Goal: Task Accomplishment & Management: Manage account settings

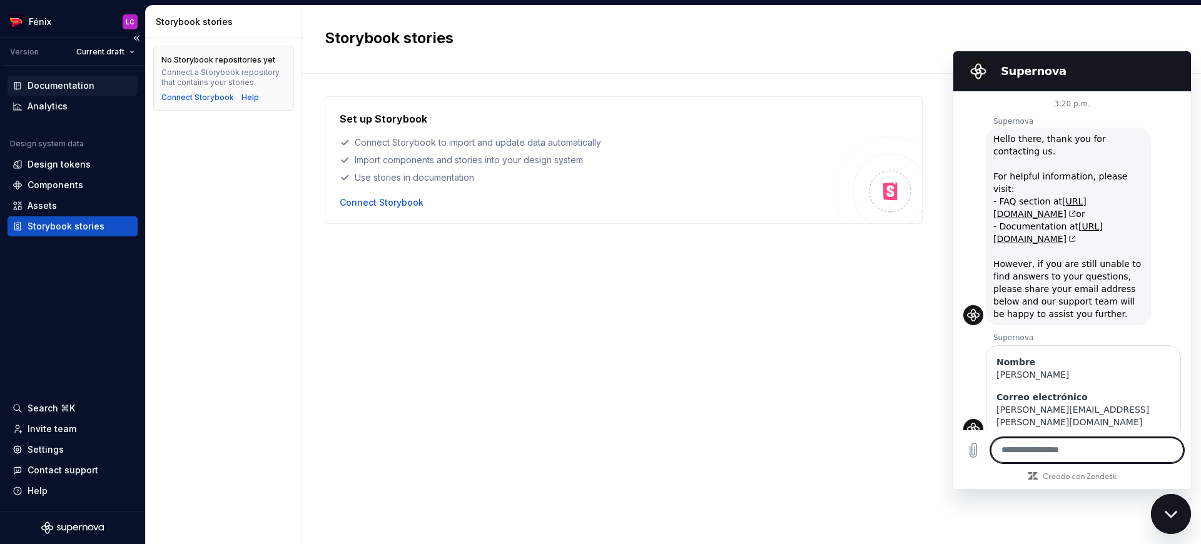
scroll to position [379, 0]
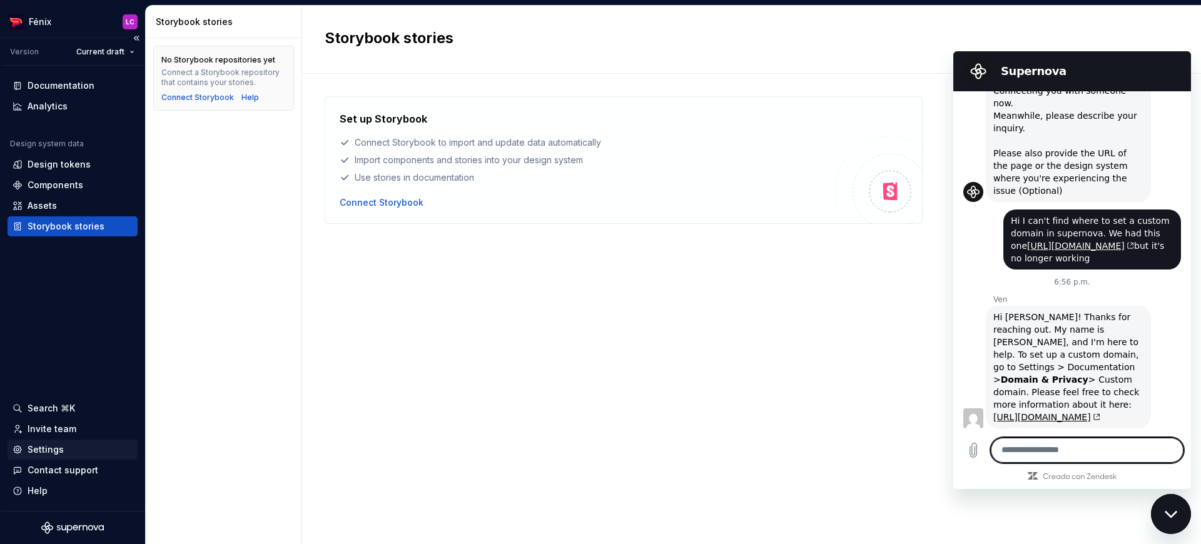
click at [48, 446] on div "Settings" at bounding box center [46, 450] width 36 height 13
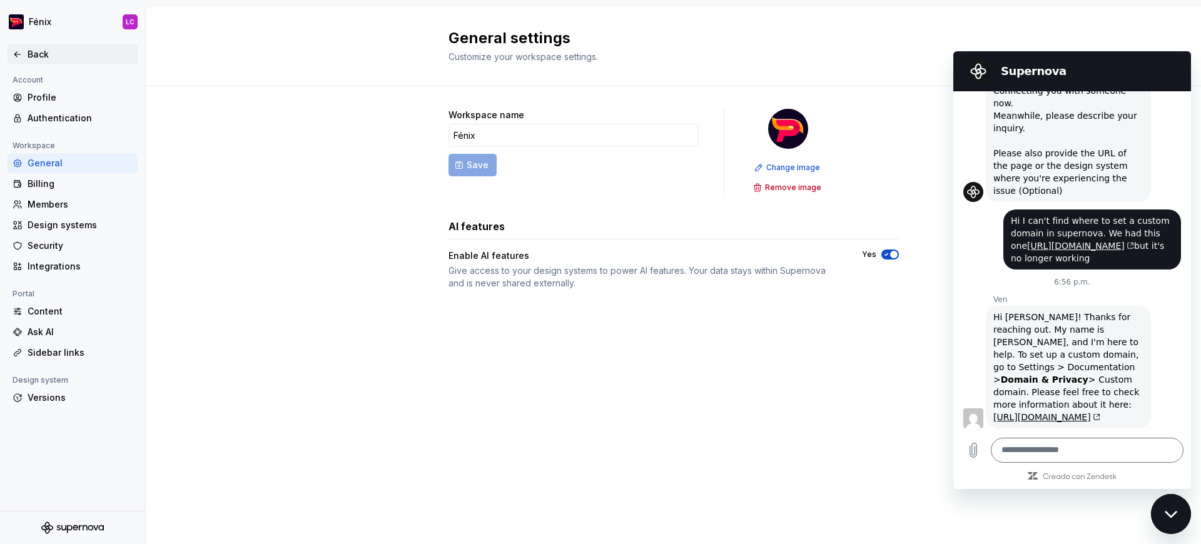
click at [18, 53] on icon at bounding box center [18, 54] width 10 height 10
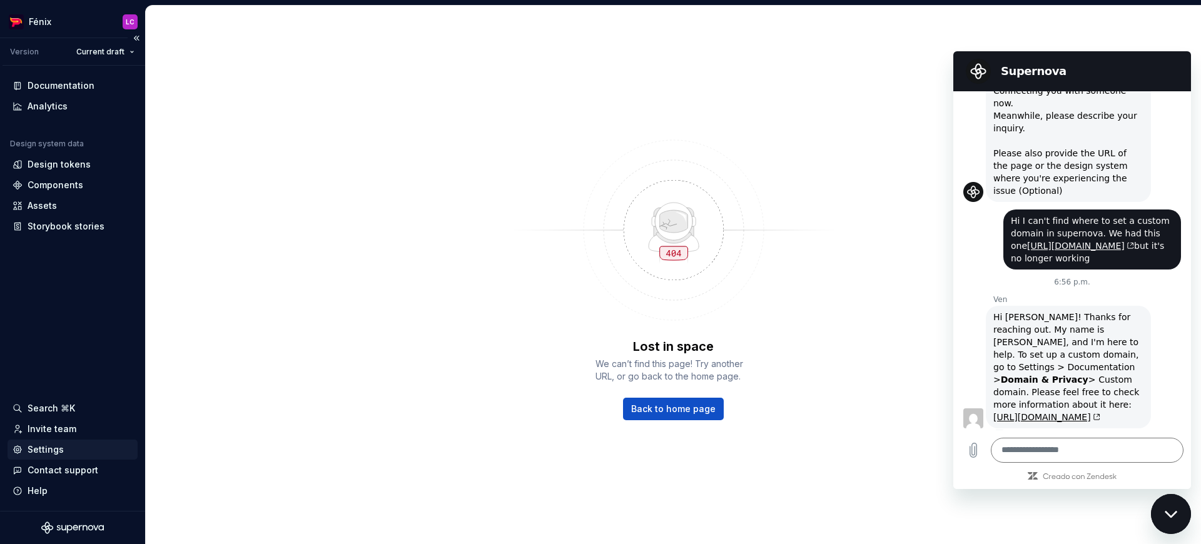
click at [52, 444] on div "Settings" at bounding box center [46, 450] width 36 height 13
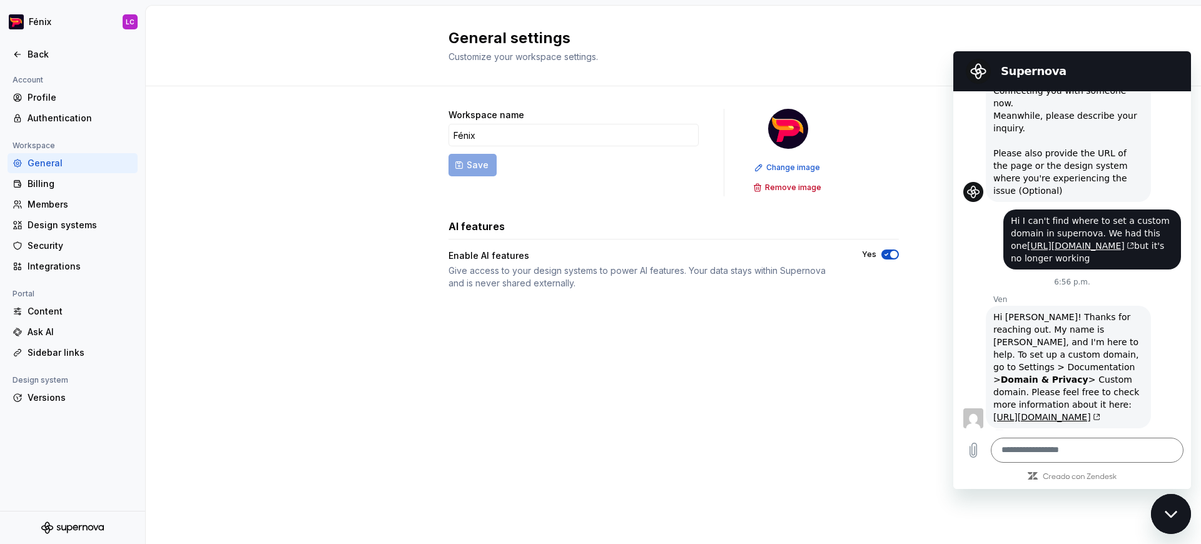
click at [141, 438] on div "Account Profile Authentication Workspace General Billing Members Design systems…" at bounding box center [72, 292] width 145 height 439
click at [1056, 448] on textarea at bounding box center [1087, 450] width 193 height 25
click at [1069, 444] on textarea at bounding box center [1087, 450] width 193 height 25
click at [1069, 450] on textarea at bounding box center [1087, 450] width 193 height 25
click at [974, 451] on icon "Cargar archivo" at bounding box center [973, 450] width 15 height 15
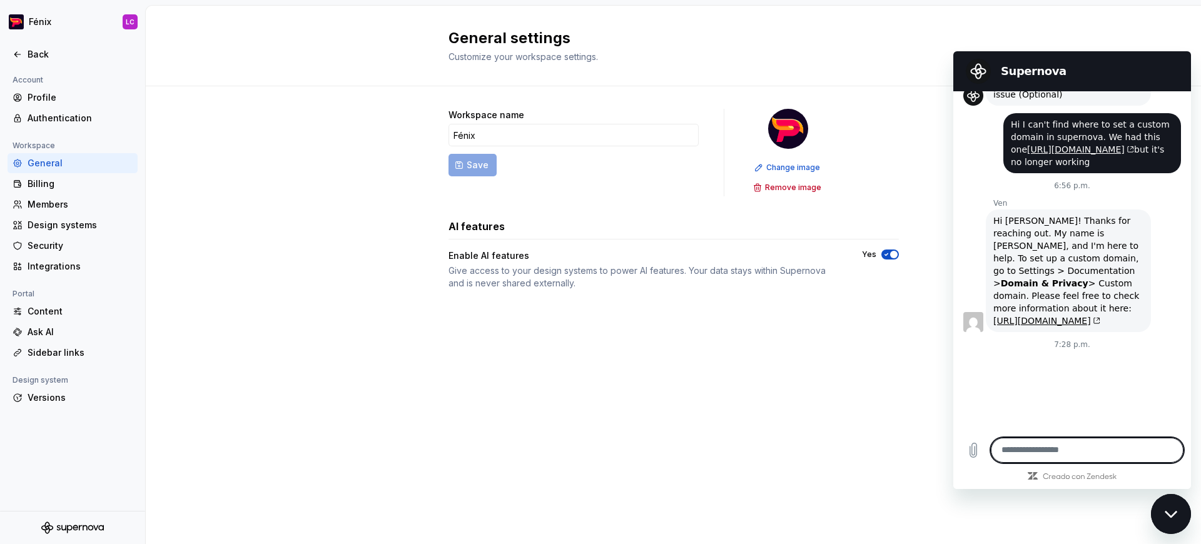
scroll to position [474, 0]
click at [1048, 451] on textarea at bounding box center [1087, 450] width 193 height 25
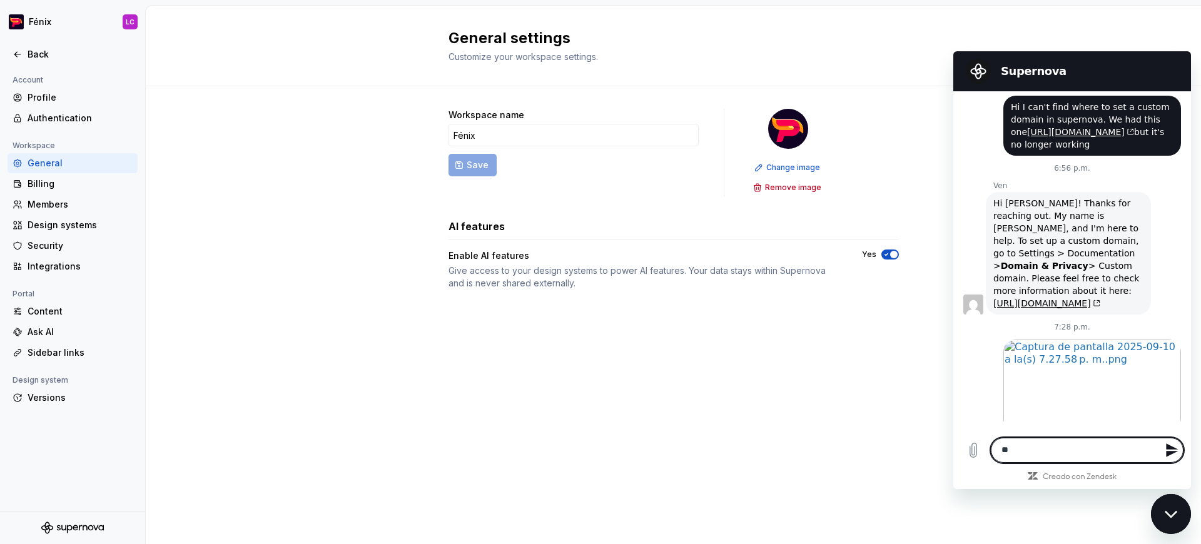
scroll to position [495, 0]
type textarea "**********"
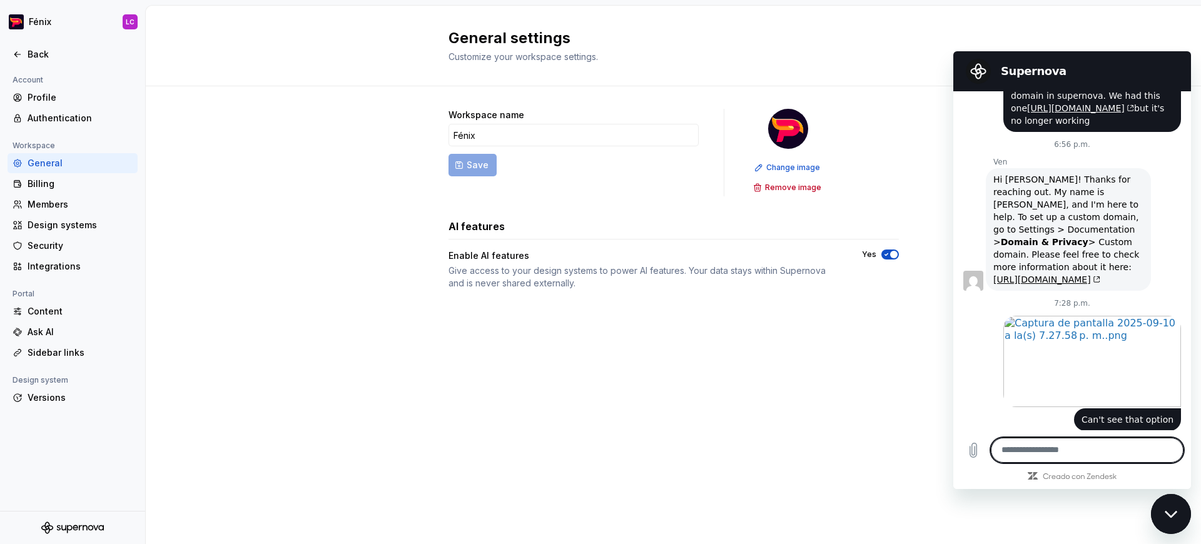
scroll to position [519, 0]
